Goal: Task Accomplishment & Management: Use online tool/utility

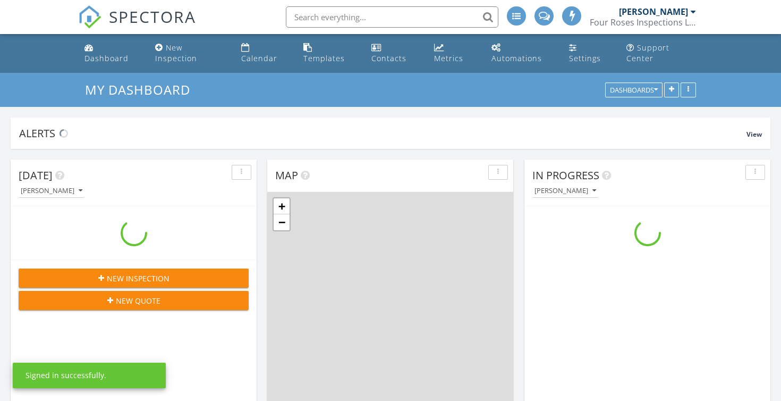
scroll to position [967, 781]
click at [271, 165] on div "Map" at bounding box center [390, 175] width 246 height 32
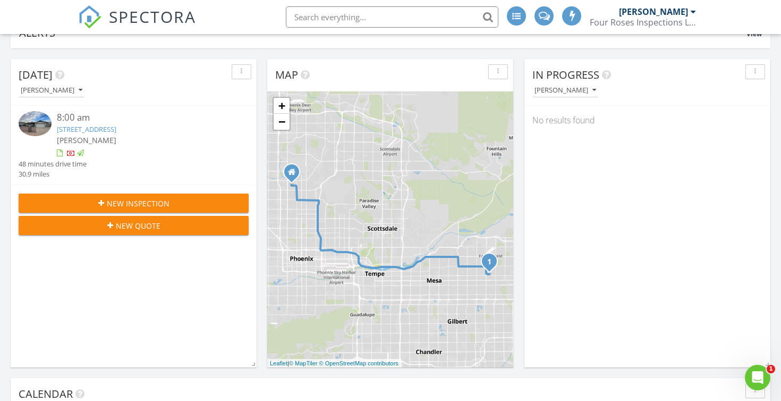
scroll to position [0, 0]
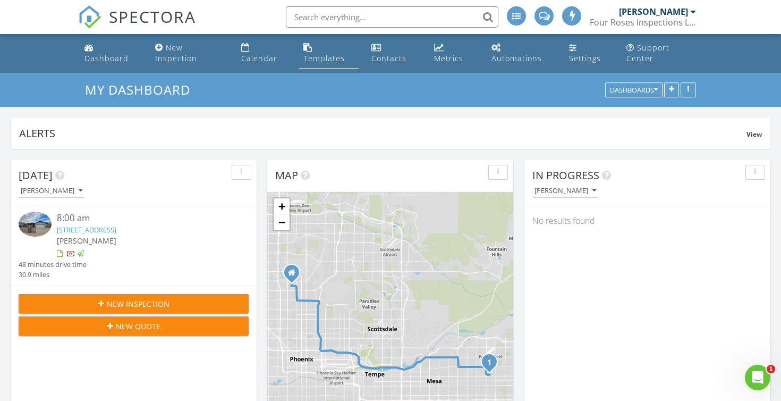
click at [322, 58] on div "Templates" at bounding box center [323, 58] width 41 height 10
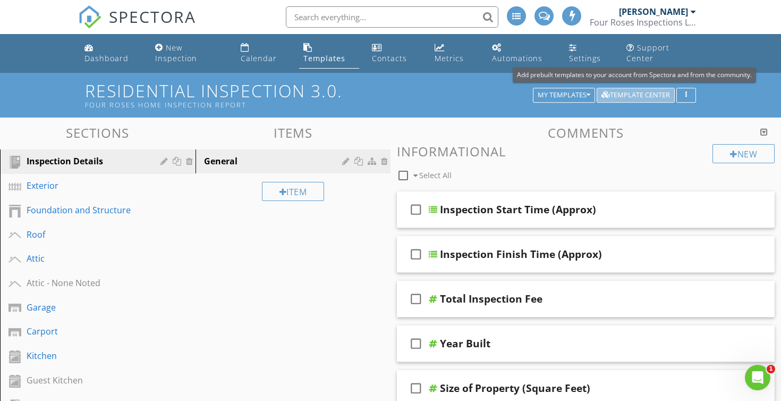
click at [627, 92] on div "Template Center" at bounding box center [635, 94] width 69 height 7
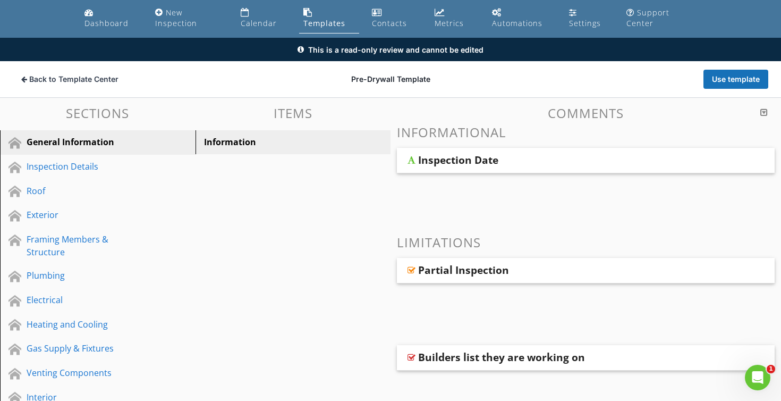
scroll to position [52, 0]
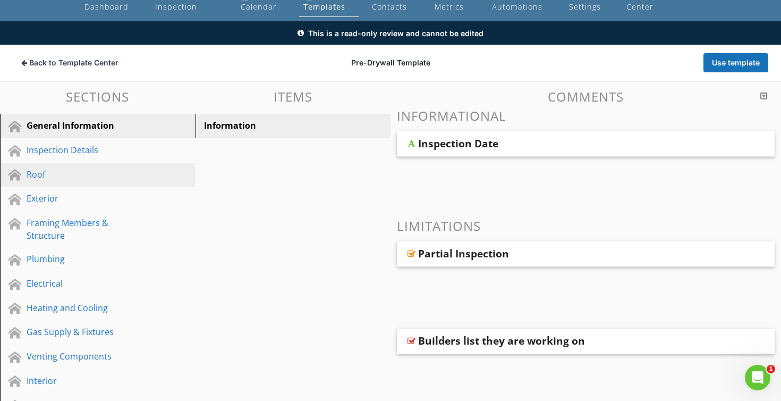
click at [79, 175] on div "Roof" at bounding box center [86, 174] width 118 height 13
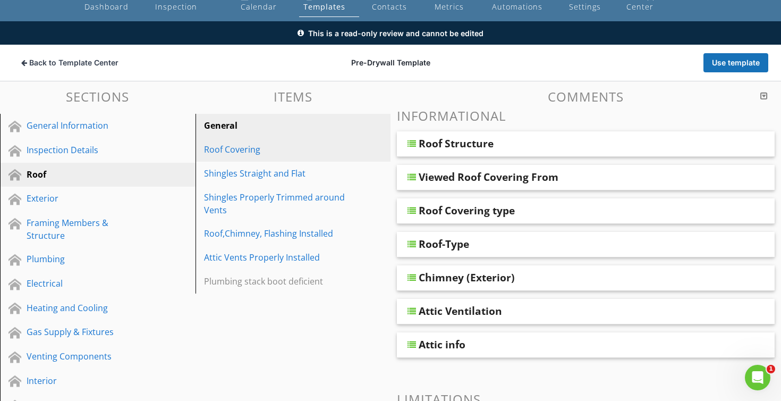
click at [276, 152] on div "Roof Covering" at bounding box center [275, 149] width 142 height 13
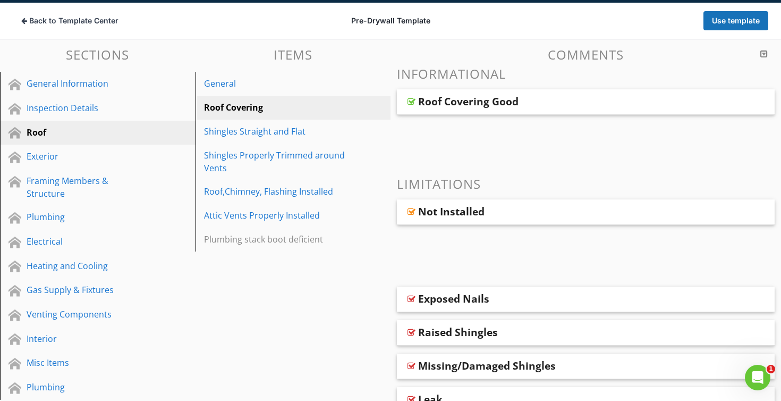
scroll to position [141, 0]
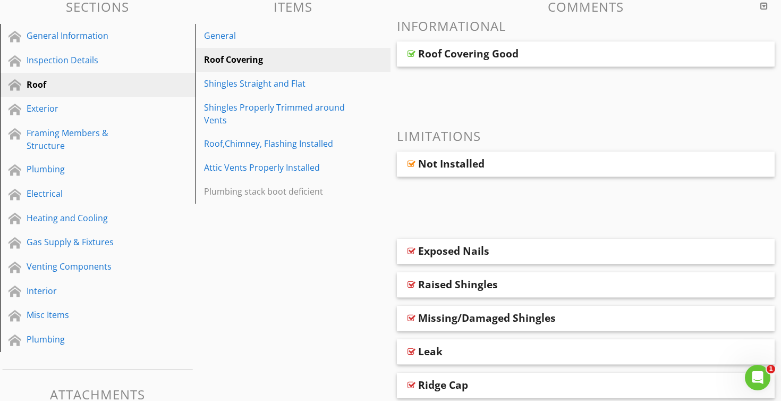
click at [457, 62] on div "Roof Covering Good" at bounding box center [586, 53] width 378 height 25
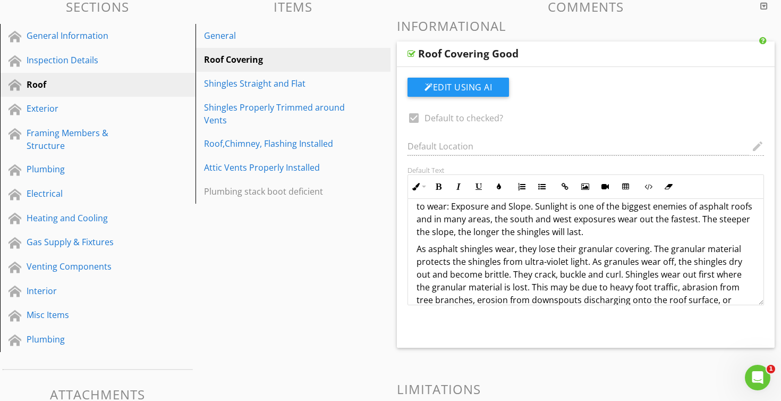
scroll to position [0, 0]
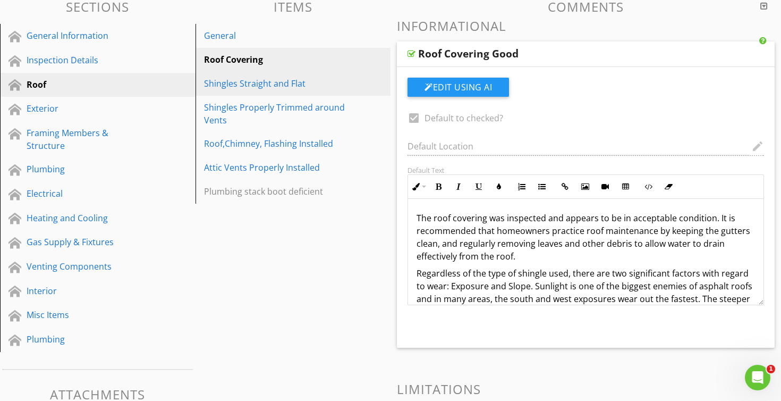
click at [265, 83] on div "Shingles Straight and Flat" at bounding box center [275, 83] width 142 height 13
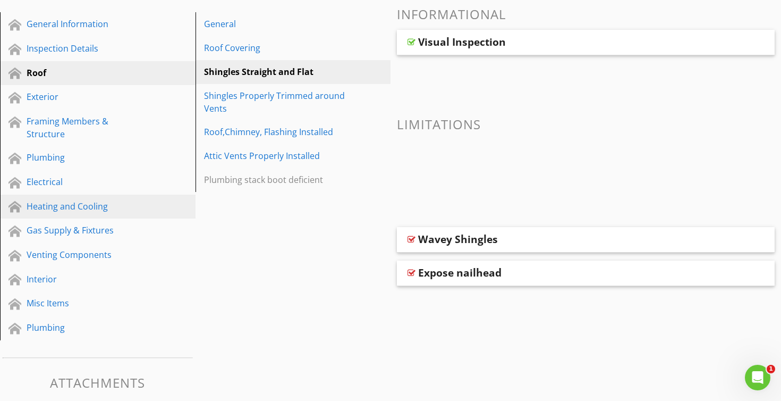
scroll to position [157, 0]
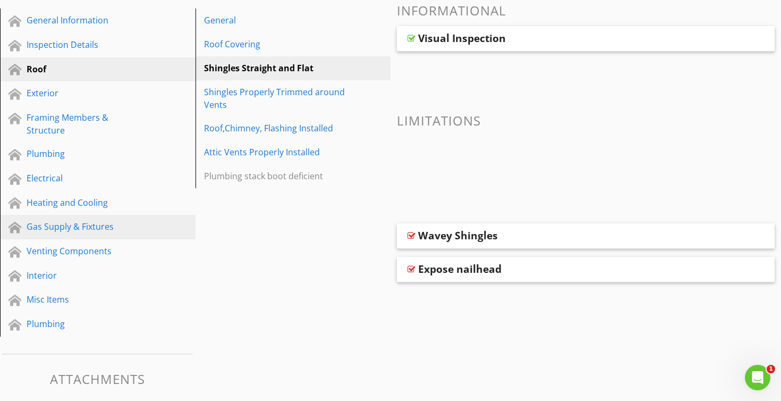
click at [104, 231] on div "Gas Supply & Fixtures" at bounding box center [86, 226] width 118 height 13
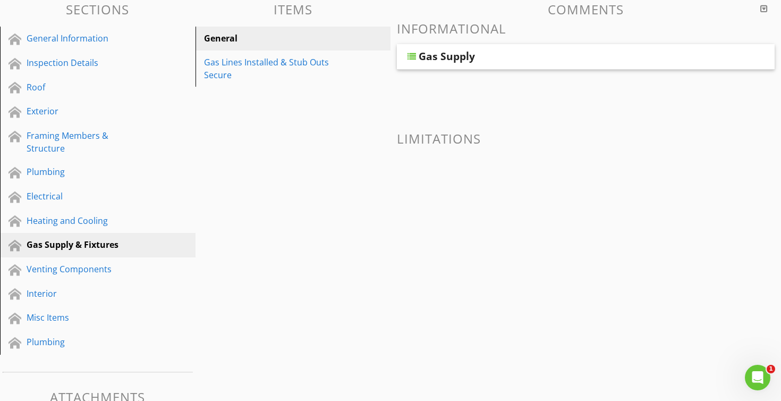
scroll to position [138, 0]
click at [486, 59] on div "Gas Supply" at bounding box center [552, 57] width 267 height 13
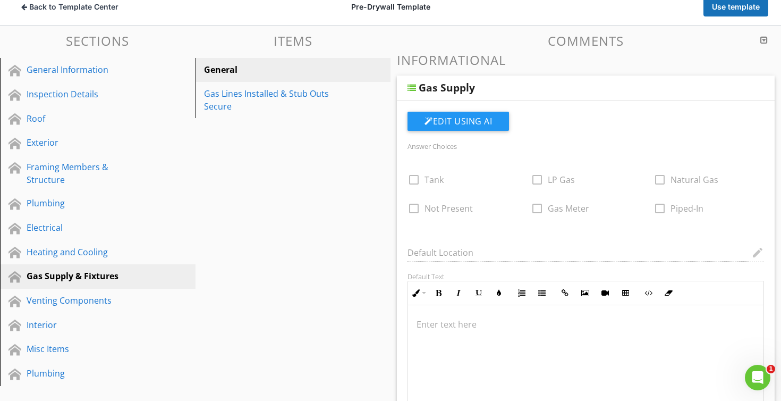
scroll to position [0, 0]
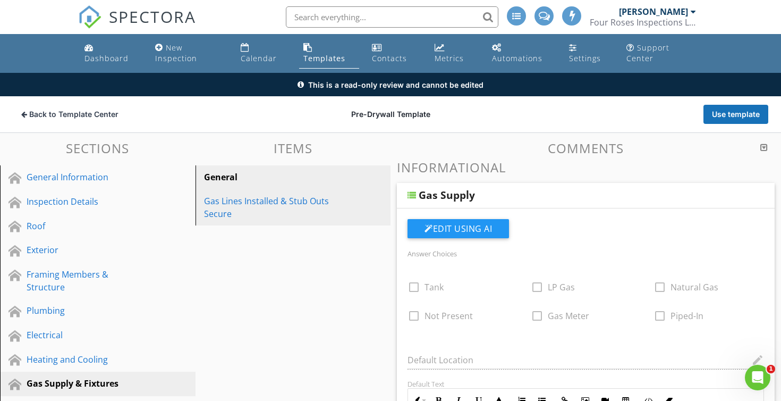
click at [278, 203] on div "Gas Lines Installed & Stub Outs Secure" at bounding box center [275, 206] width 142 height 25
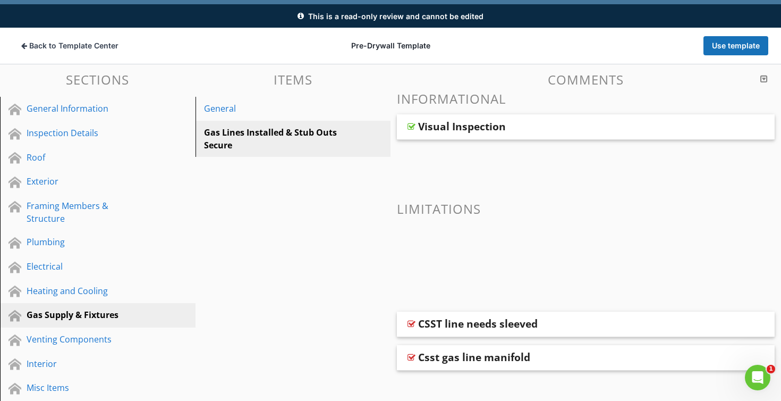
scroll to position [68, 0]
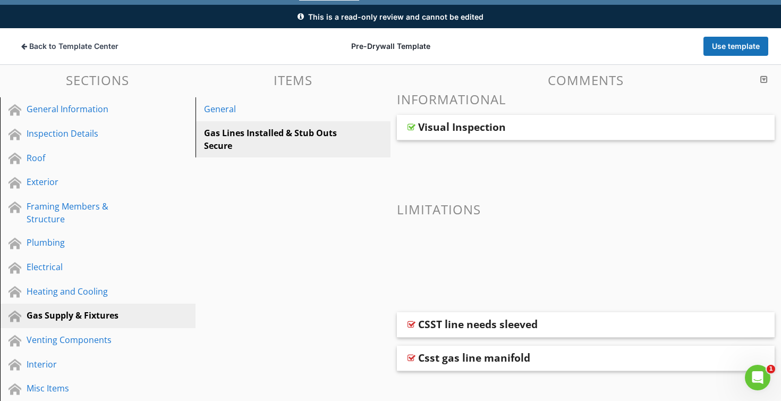
click at [507, 135] on div "Visual Inspection" at bounding box center [586, 127] width 378 height 25
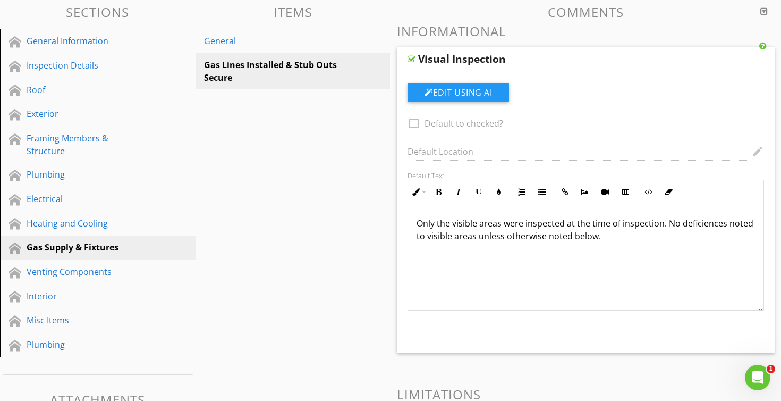
scroll to position [138, 0]
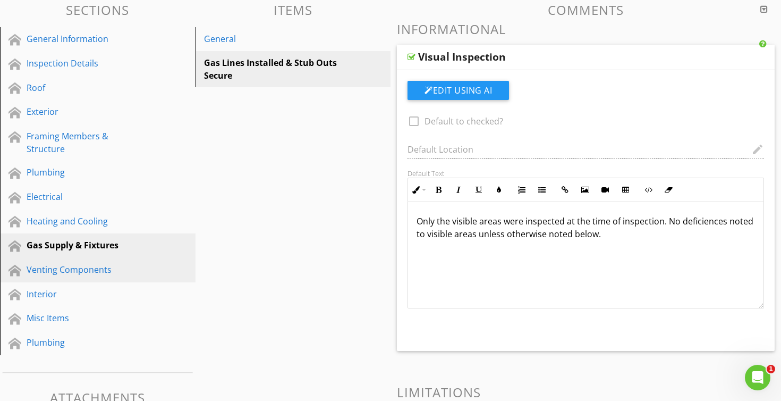
click at [100, 273] on div "Venting Components" at bounding box center [86, 269] width 118 height 13
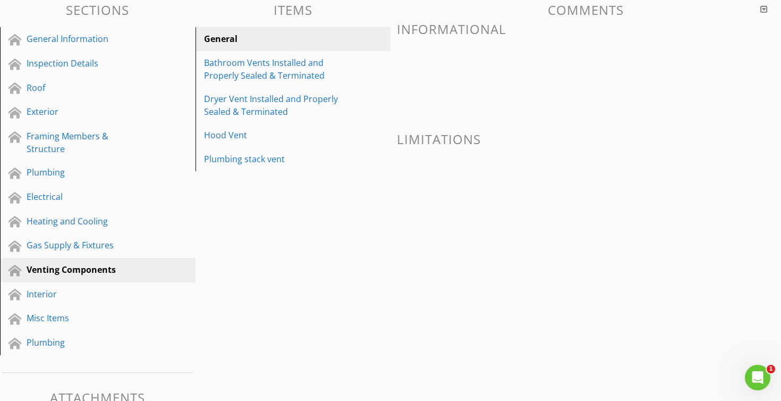
scroll to position [164, 0]
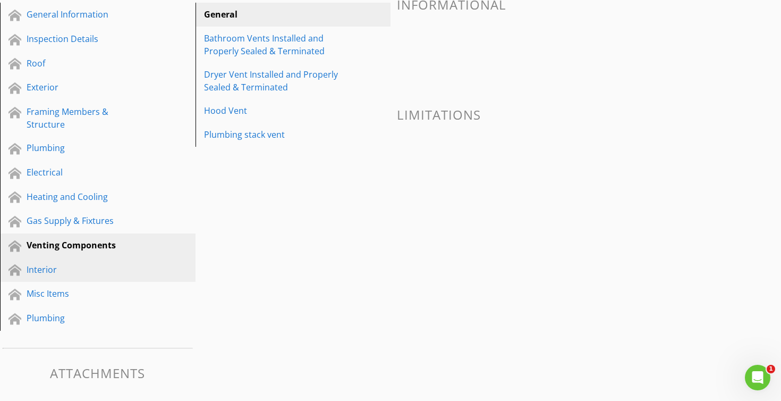
click at [79, 265] on div "Interior" at bounding box center [86, 269] width 118 height 13
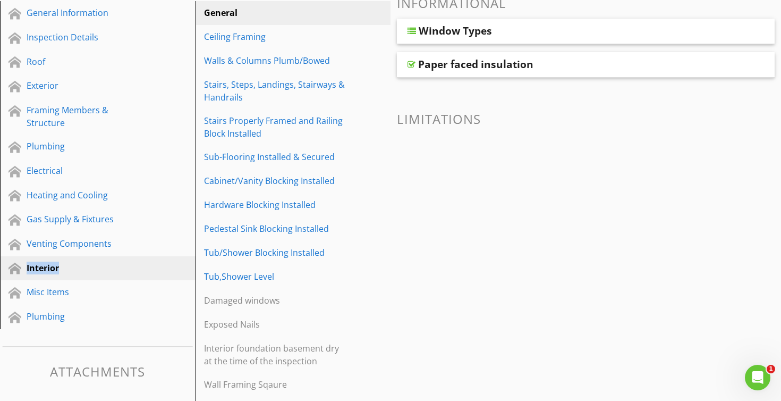
click at [79, 265] on div "Interior" at bounding box center [86, 267] width 118 height 13
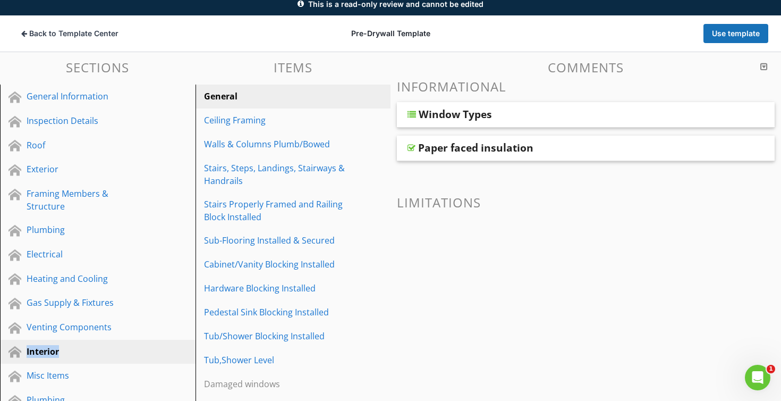
scroll to position [71, 0]
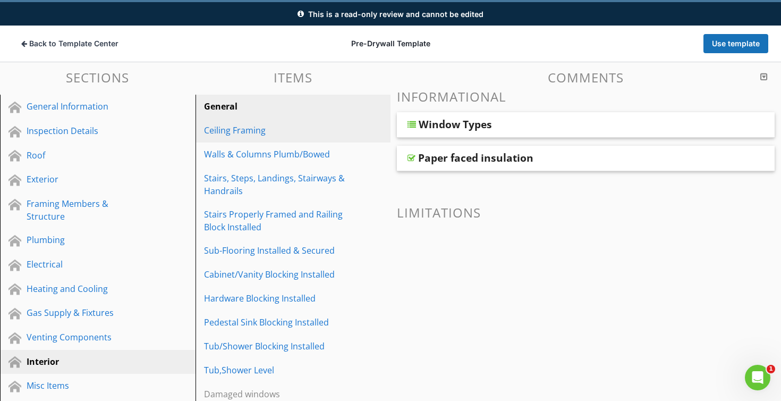
click at [324, 134] on div "Ceiling Framing" at bounding box center [275, 130] width 142 height 13
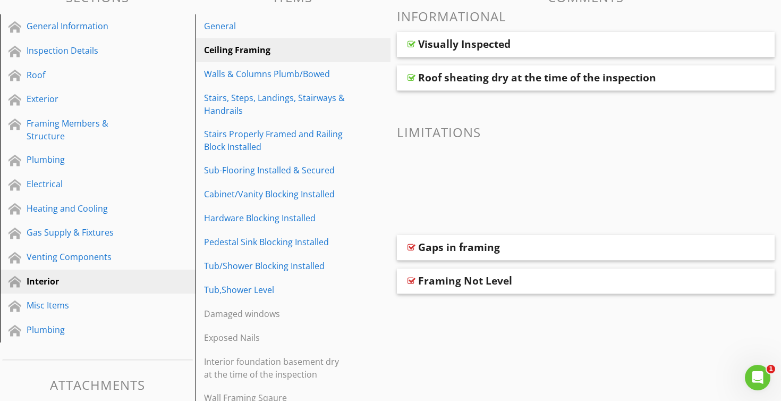
scroll to position [147, 0]
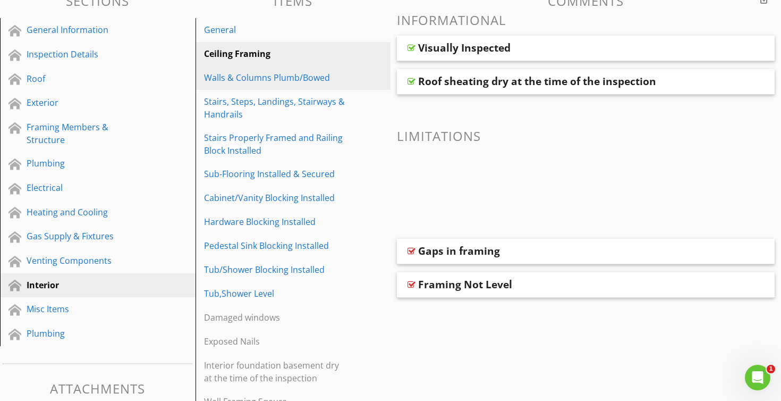
click at [323, 85] on link "Walls & Columns Plumb/Bowed" at bounding box center [295, 77] width 192 height 23
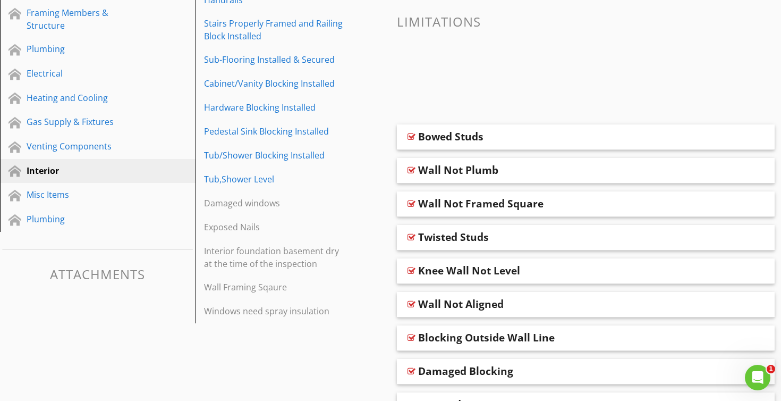
scroll to position [259, 0]
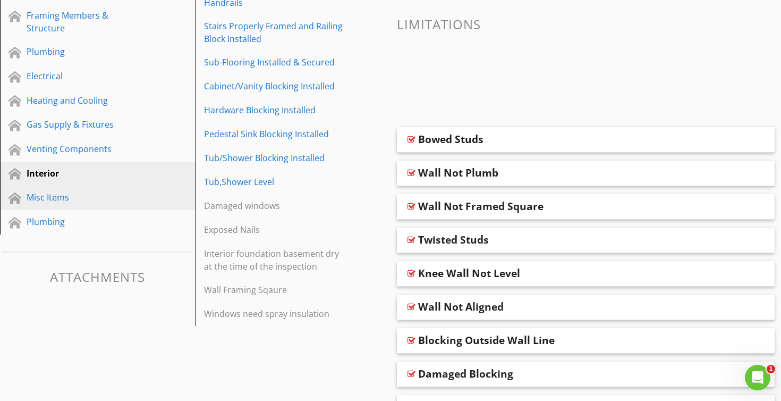
click at [121, 197] on div "Misc Items" at bounding box center [86, 197] width 118 height 13
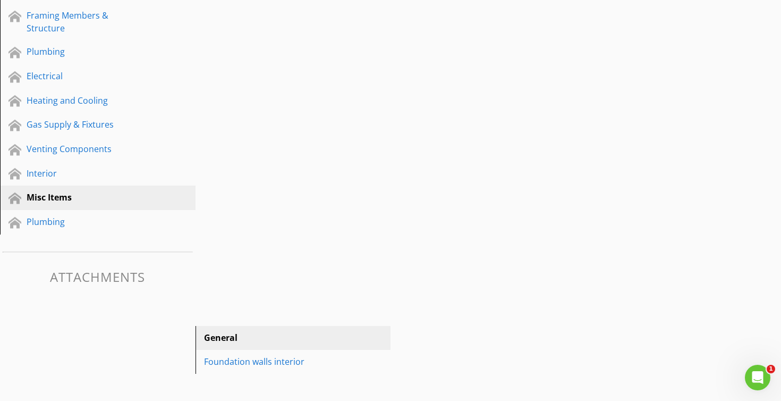
scroll to position [164, 0]
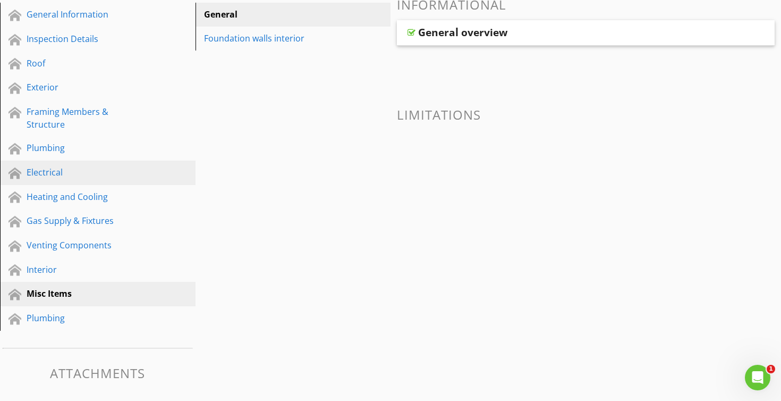
click at [96, 174] on div "Electrical" at bounding box center [86, 172] width 118 height 13
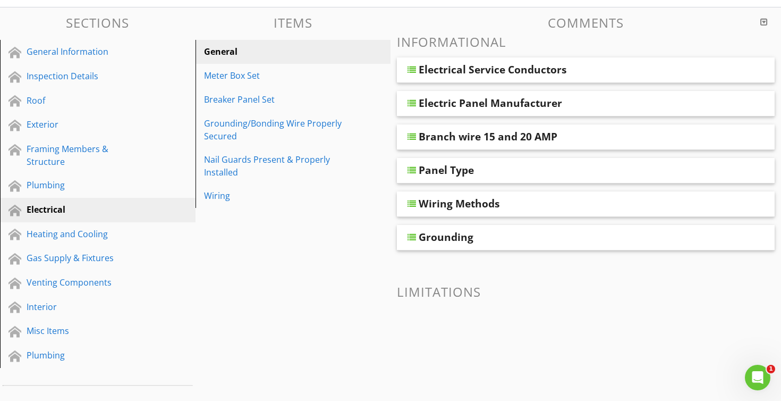
scroll to position [124, 0]
click at [350, 202] on div "Wiring" at bounding box center [295, 196] width 182 height 13
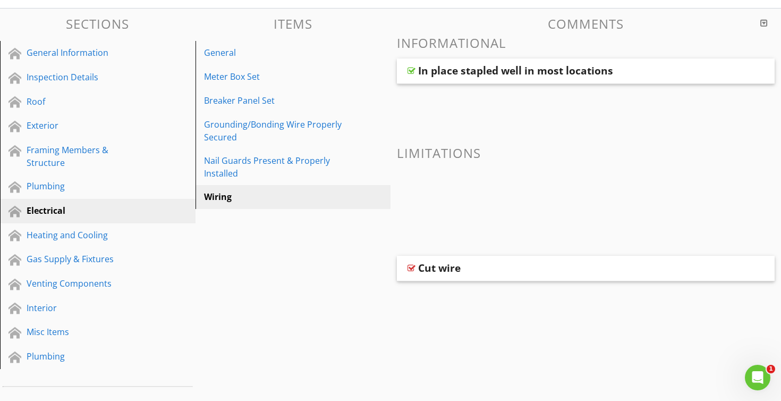
click at [368, 232] on div "Sections General Information Inspection Details Roof Exterior Framing Members &…" at bounding box center [390, 217] width 781 height 419
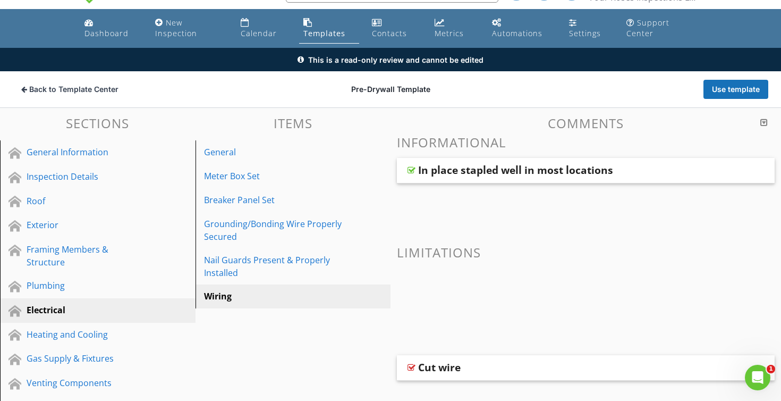
scroll to position [0, 0]
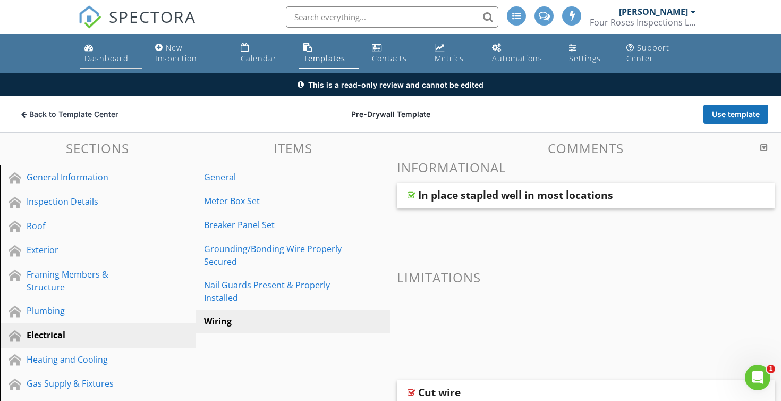
click at [109, 58] on div "Dashboard" at bounding box center [106, 58] width 44 height 10
